Goal: Transaction & Acquisition: Purchase product/service

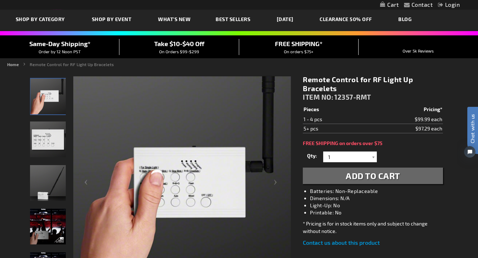
scroll to position [67, 0]
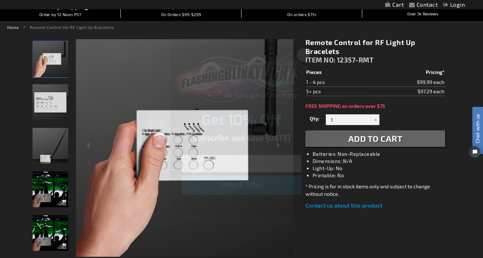
click at [308, 57] on circle "Close dialog" at bounding box center [304, 55] width 12 height 12
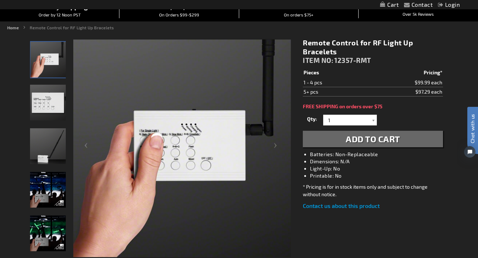
scroll to position [0, 0]
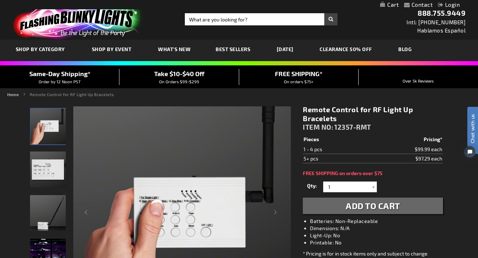
click at [352, 46] on link "CLEARANCE 50% OFF" at bounding box center [345, 49] width 63 height 24
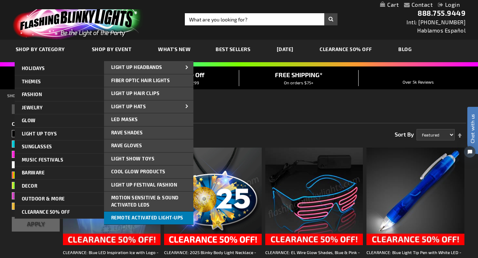
click at [170, 219] on span "Remote Activated Light-Ups" at bounding box center [147, 218] width 72 height 6
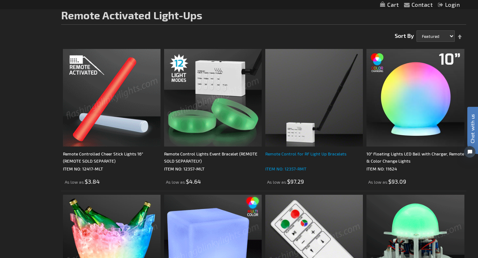
scroll to position [98, 0]
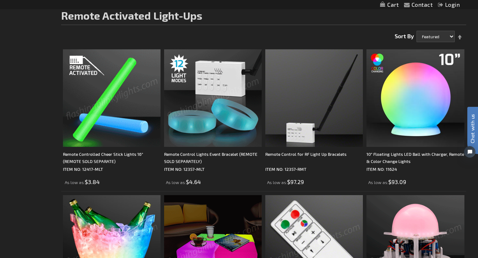
click at [224, 112] on img at bounding box center [213, 98] width 98 height 98
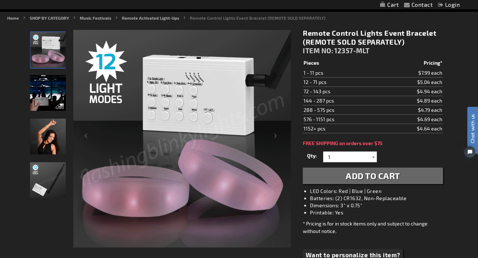
click at [374, 156] on div at bounding box center [373, 157] width 7 height 11
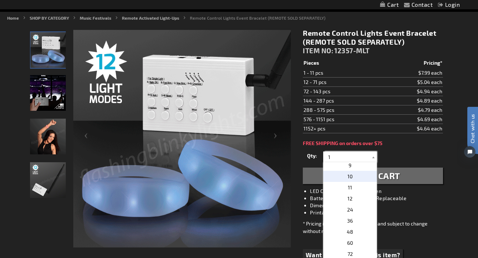
scroll to position [84, 0]
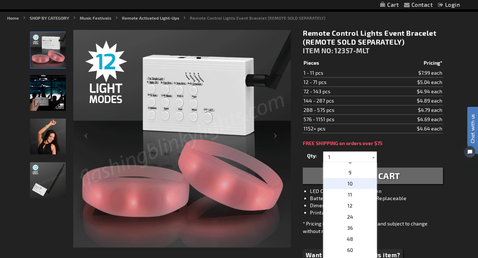
click at [361, 181] on p "10" at bounding box center [350, 183] width 54 height 11
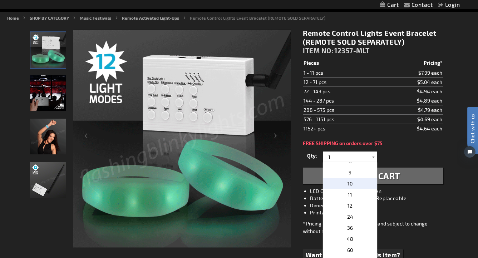
type input "10"
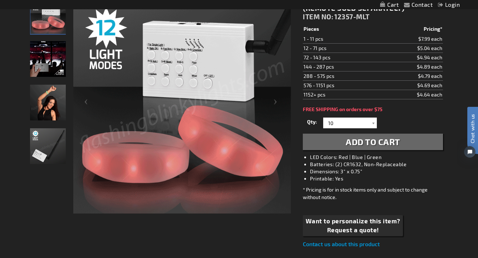
scroll to position [145, 0]
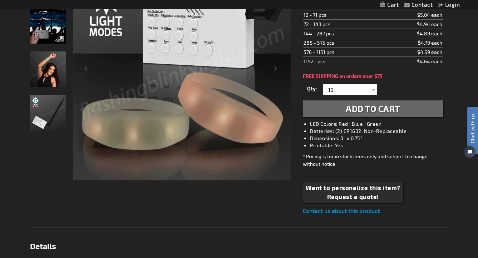
click at [378, 114] on span "Add to Cart" at bounding box center [373, 108] width 54 height 10
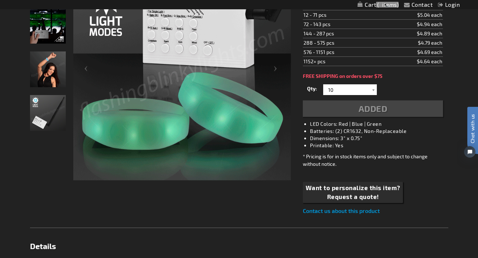
scroll to position [161, 0]
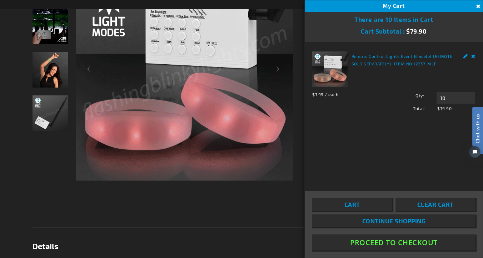
click at [478, 5] on button "Close" at bounding box center [478, 7] width 8 height 8
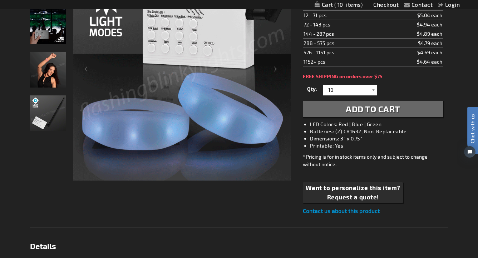
scroll to position [18, 0]
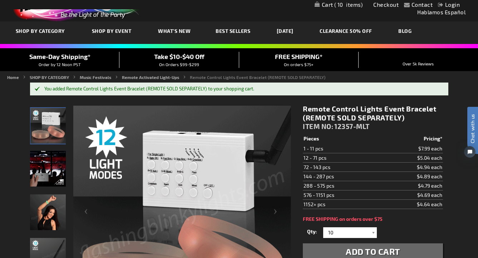
click at [177, 168] on img at bounding box center [182, 214] width 218 height 218
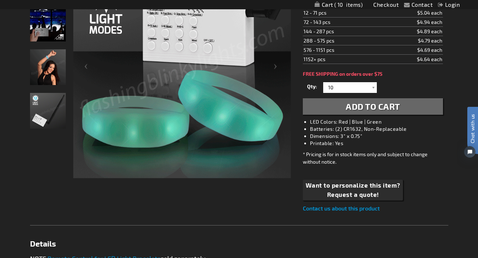
scroll to position [0, 0]
